Goal: Transaction & Acquisition: Purchase product/service

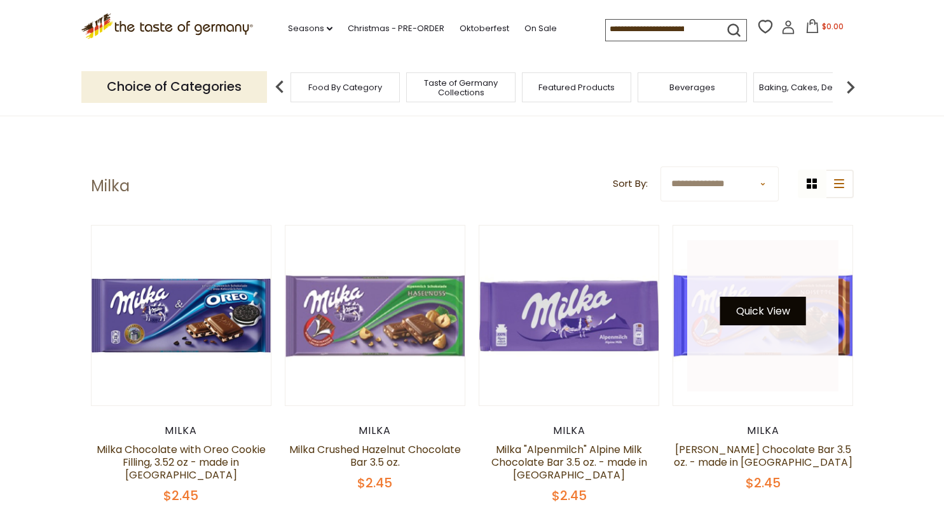
click at [784, 323] on div "Quick View" at bounding box center [763, 316] width 86 height 38
click at [773, 311] on button "Quick View" at bounding box center [763, 311] width 86 height 29
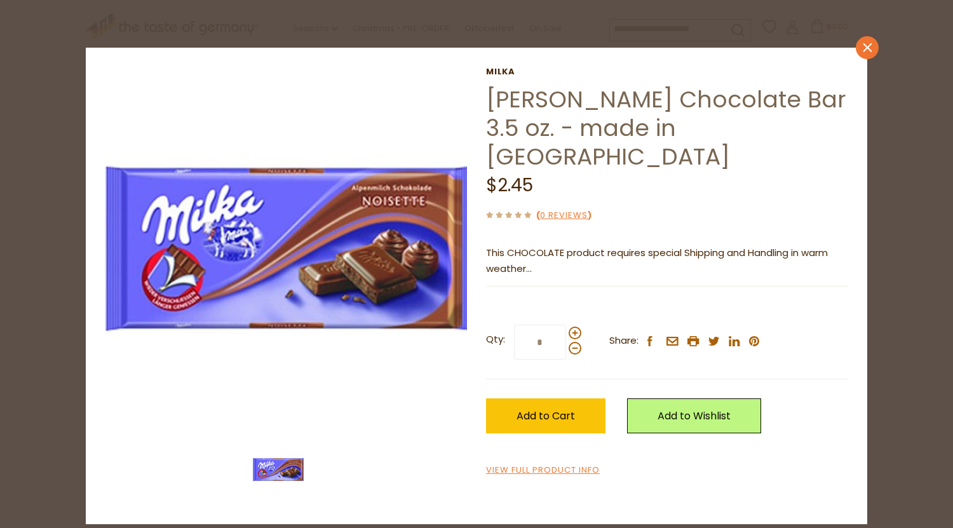
click at [868, 51] on icon "close" at bounding box center [868, 48] width 10 height 10
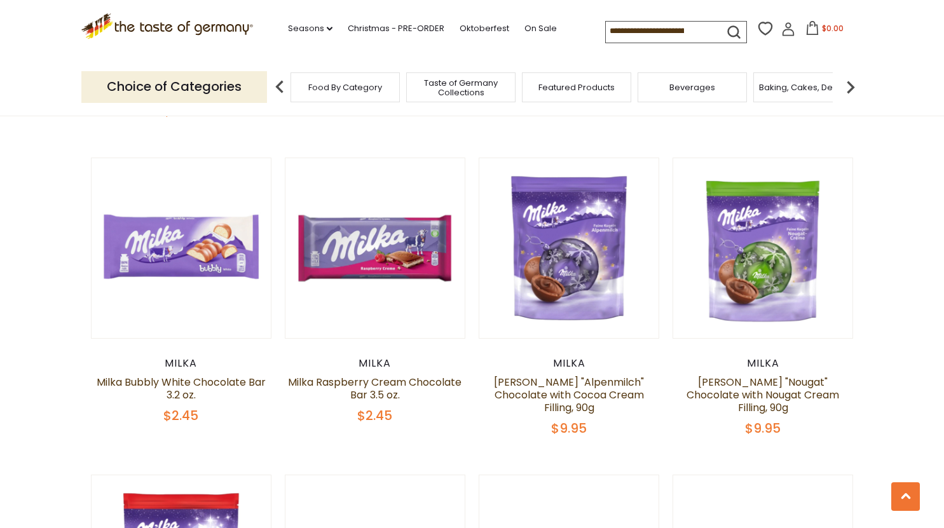
scroll to position [1907, 0]
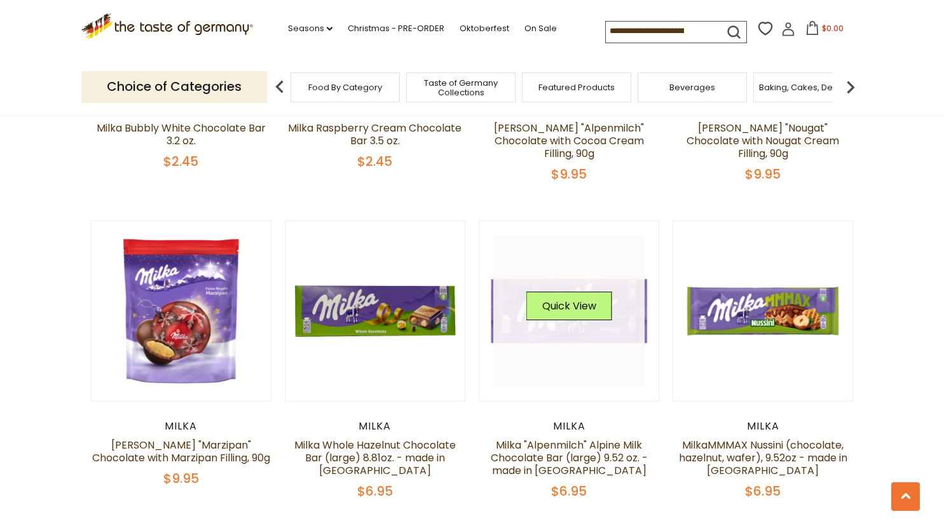
click at [580, 318] on link at bounding box center [568, 310] width 151 height 151
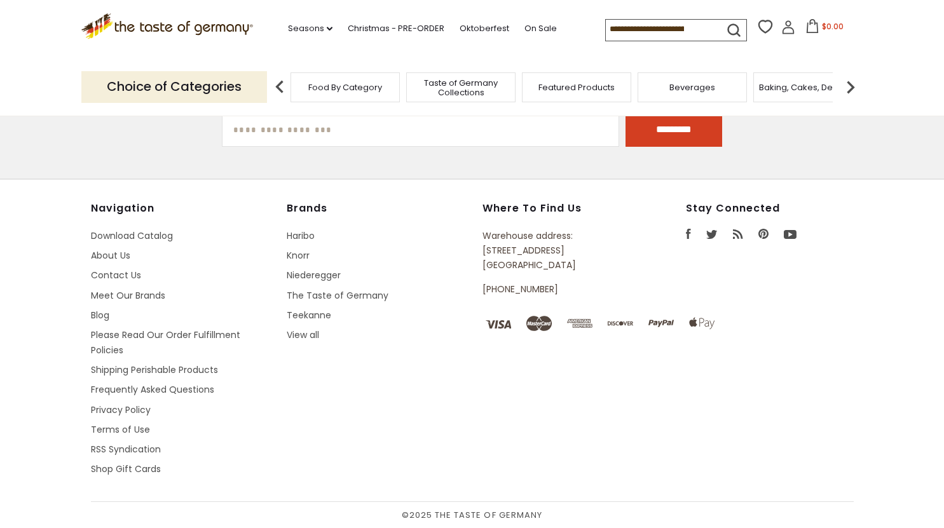
scroll to position [1986, 0]
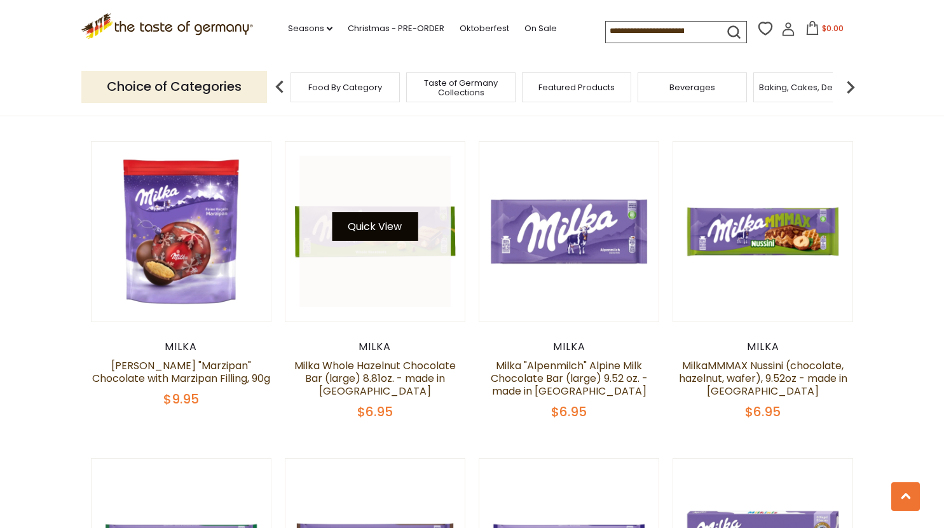
click at [381, 217] on button "Quick View" at bounding box center [375, 226] width 86 height 29
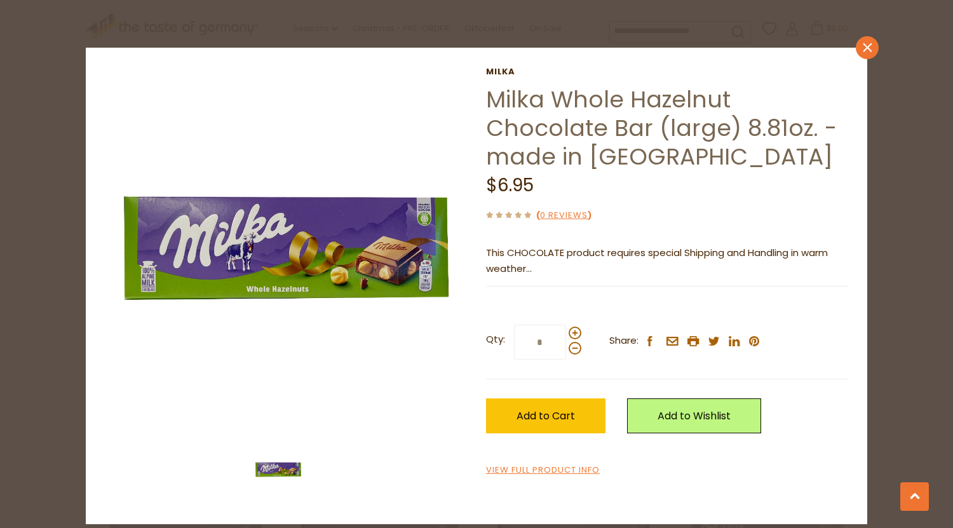
click at [874, 46] on link "close" at bounding box center [867, 47] width 23 height 23
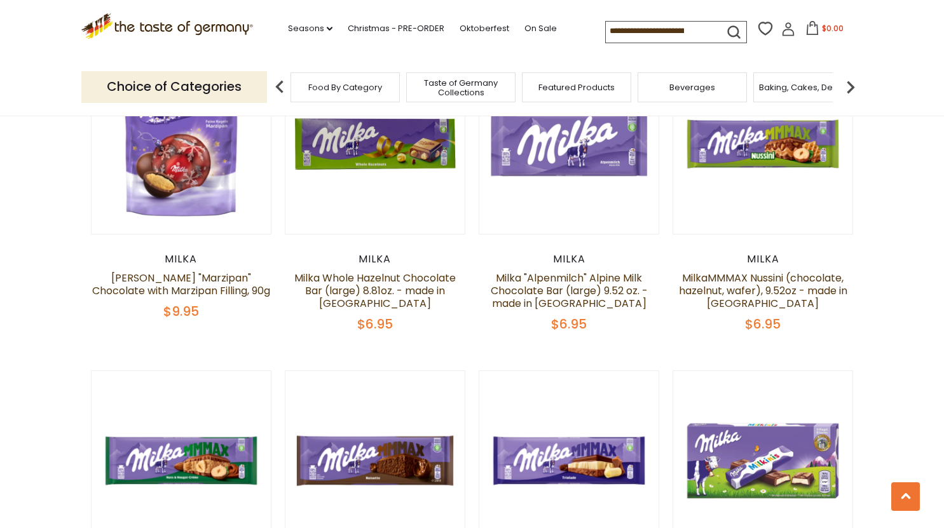
scroll to position [2177, 0]
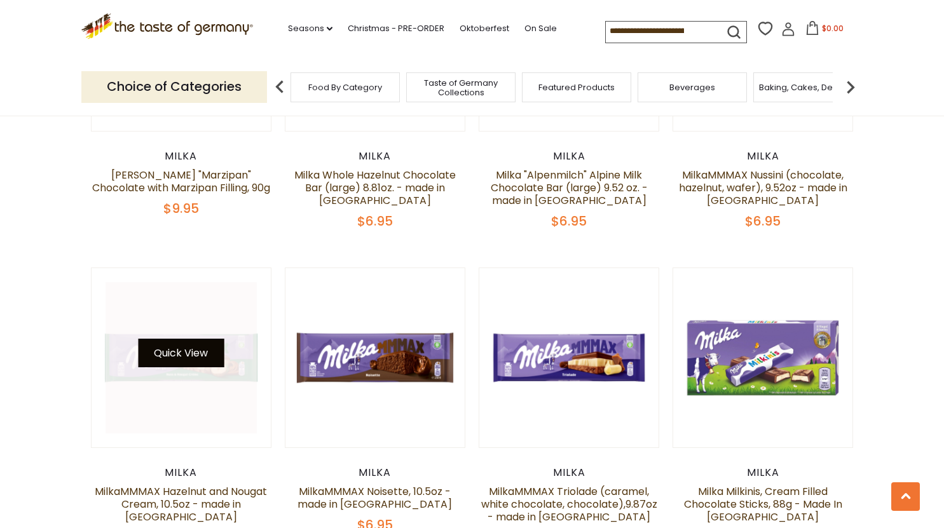
click at [198, 350] on button "Quick View" at bounding box center [181, 353] width 86 height 29
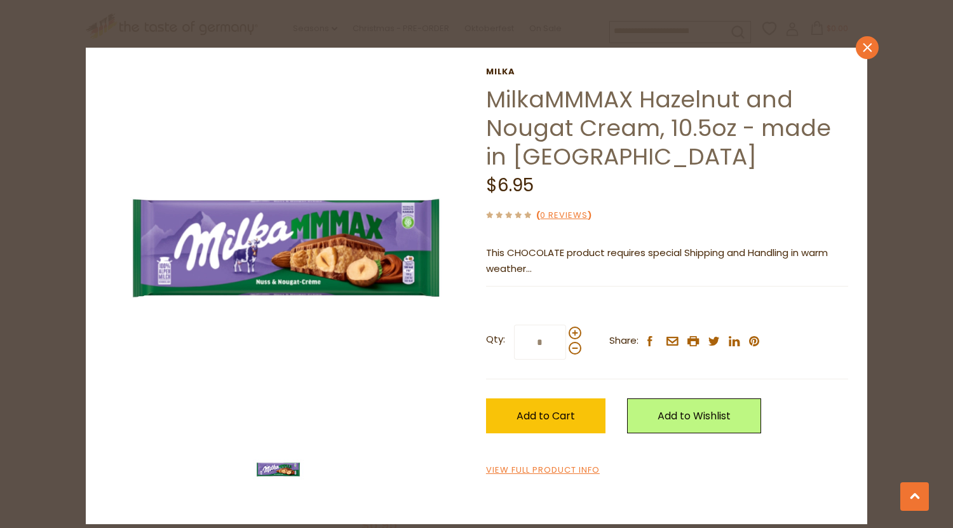
click at [867, 49] on icon at bounding box center [867, 47] width 9 height 9
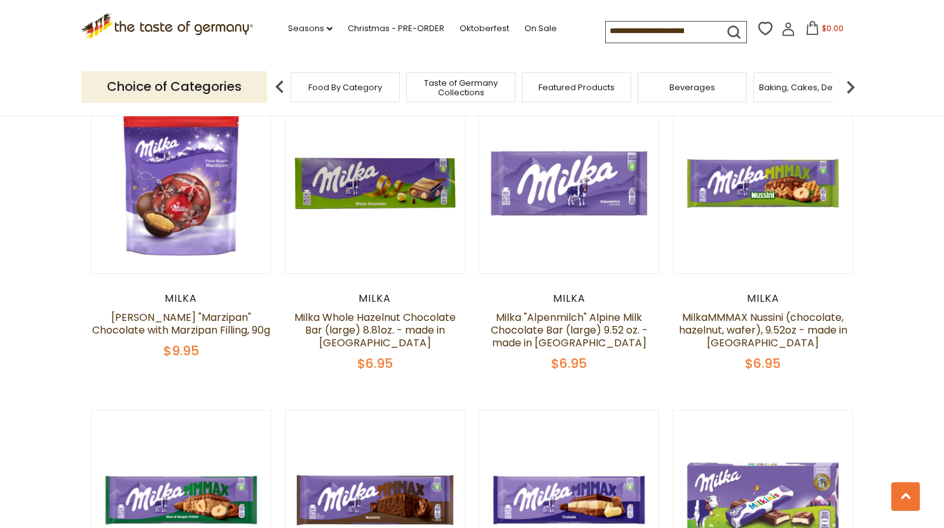
scroll to position [1986, 0]
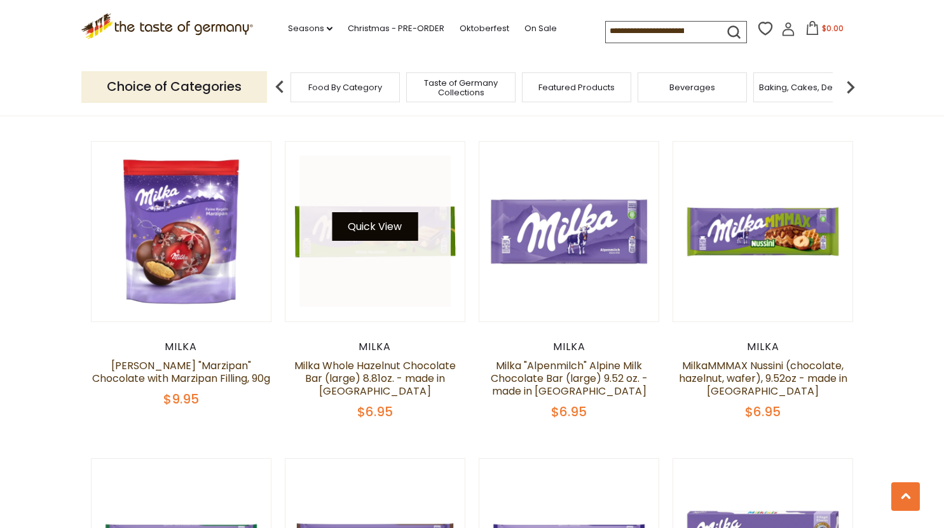
click at [374, 219] on button "Quick View" at bounding box center [375, 226] width 86 height 29
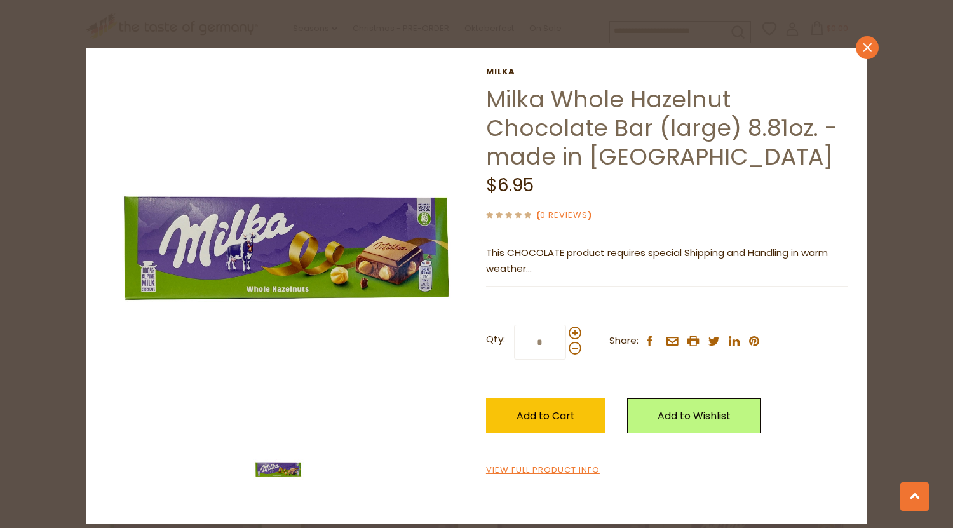
click at [864, 47] on icon "close" at bounding box center [868, 48] width 10 height 10
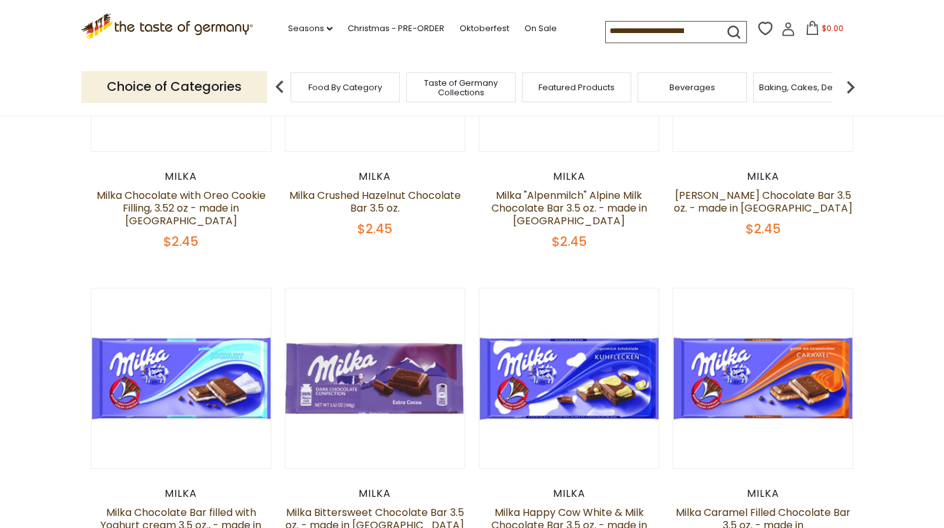
scroll to position [254, 0]
click at [24, 14] on section ".st0{fill:#EDD300;} .st1{fill:#D33E21;} .st0{fill:#EDD300;} .st1{fill:#D33E21;}…" at bounding box center [472, 29] width 944 height 58
